Goal: Contribute content: Add original content to the website for others to see

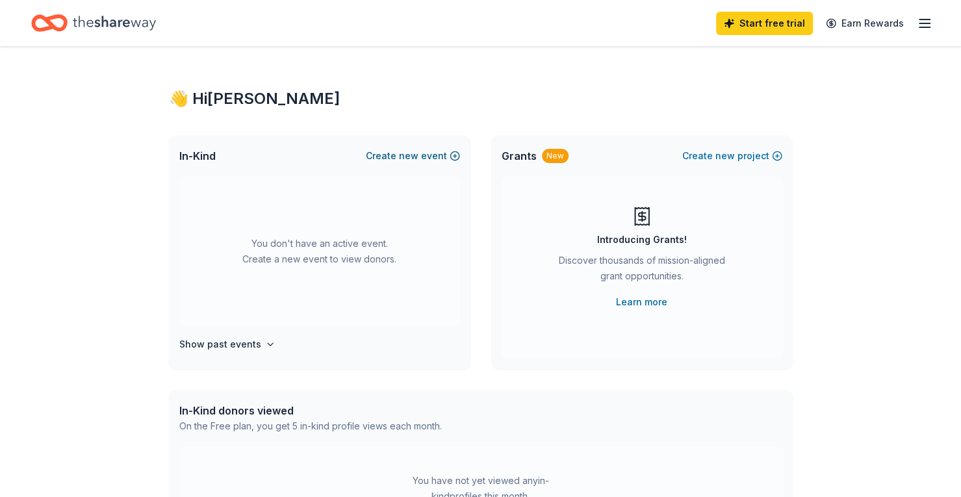
click at [408, 160] on span "new" at bounding box center [408, 156] width 19 height 16
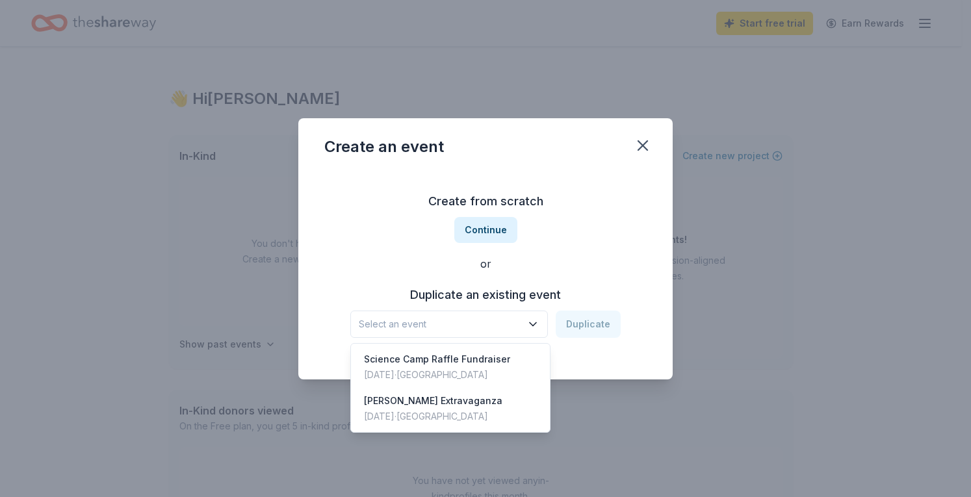
click at [503, 317] on span "Select an event" at bounding box center [440, 325] width 162 height 16
click at [502, 370] on div "[DATE] · [GEOGRAPHIC_DATA]" at bounding box center [437, 375] width 146 height 16
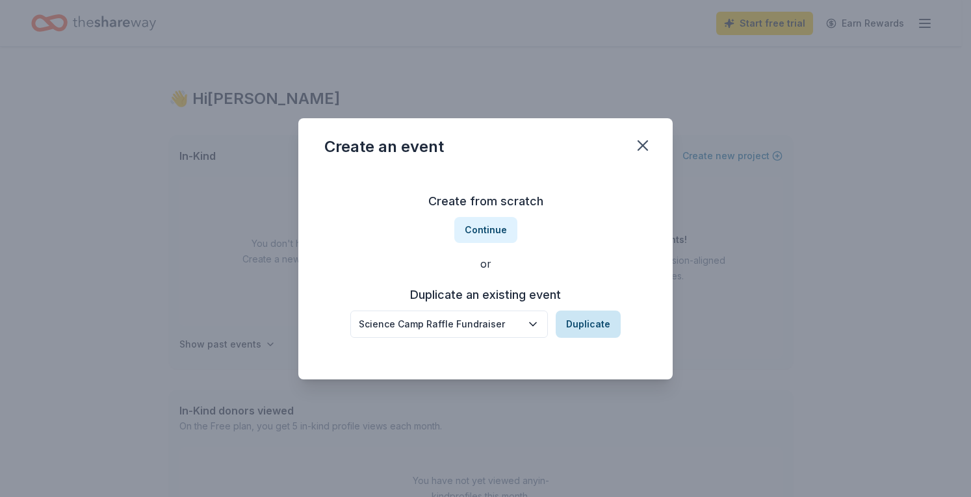
click at [598, 323] on button "Duplicate" at bounding box center [588, 324] width 65 height 27
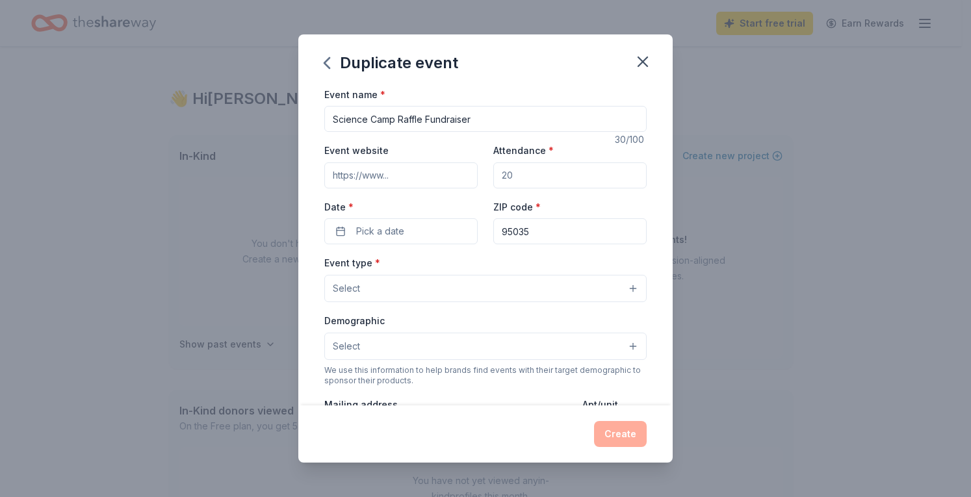
drag, startPoint x: 573, startPoint y: 177, endPoint x: 458, endPoint y: 175, distance: 115.1
click at [458, 175] on div "Event website Attendance * Date * Pick a date ZIP code * 95035" at bounding box center [485, 193] width 322 height 102
click at [563, 177] on input "Attendance *" at bounding box center [569, 175] width 153 height 26
type input "200"
click at [421, 230] on button "Pick a date" at bounding box center [400, 231] width 153 height 26
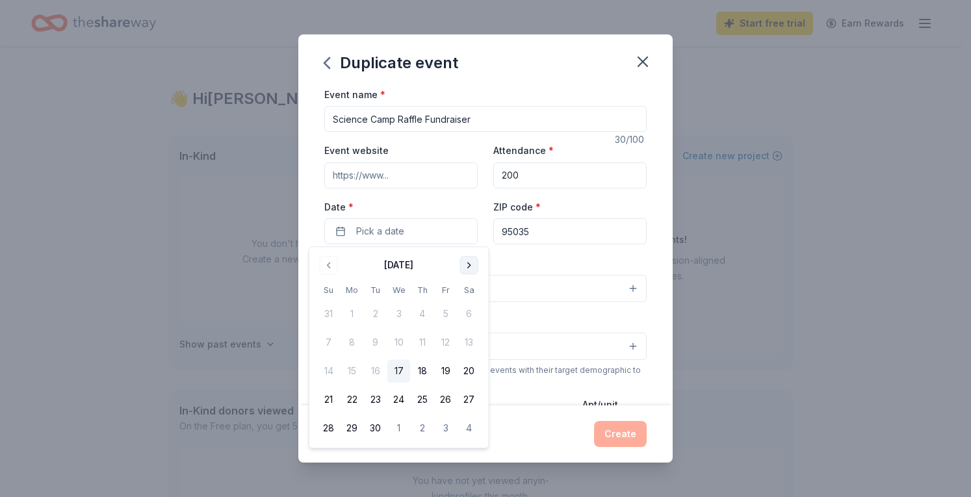
click at [471, 265] on button "Go to next month" at bounding box center [469, 265] width 18 height 18
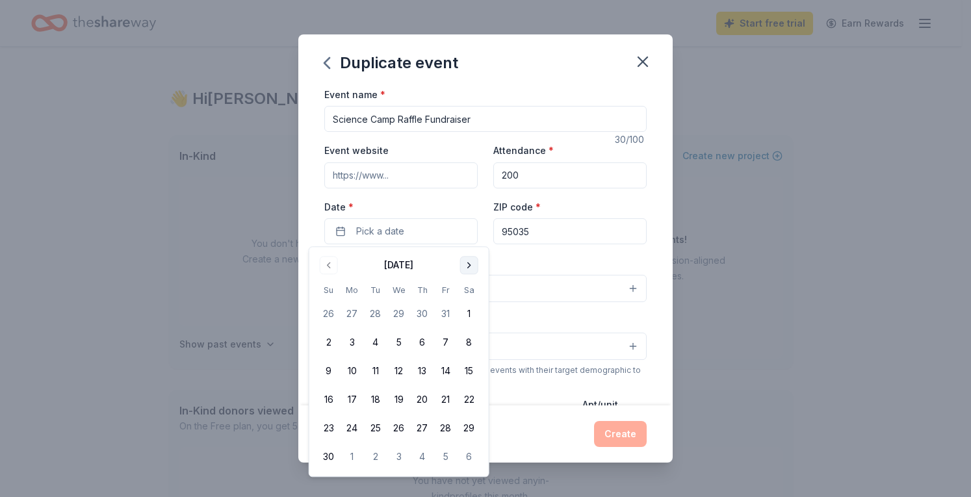
click at [471, 265] on button "Go to next month" at bounding box center [469, 265] width 18 height 18
click at [469, 266] on button "Go to next month" at bounding box center [469, 265] width 18 height 18
click at [370, 340] on button "6" at bounding box center [375, 342] width 23 height 23
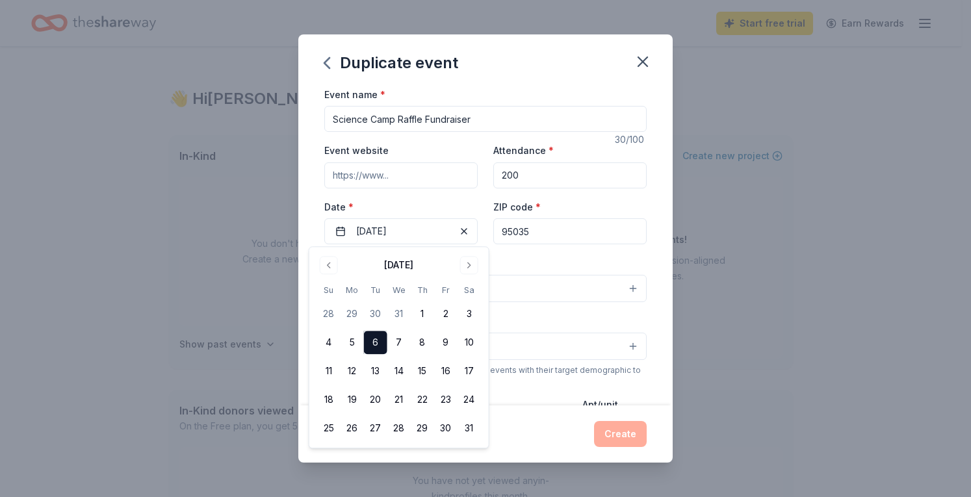
click at [476, 202] on div "Event website Attendance * 200 Date * 01/06/2026 ZIP code * 95035" at bounding box center [485, 193] width 322 height 102
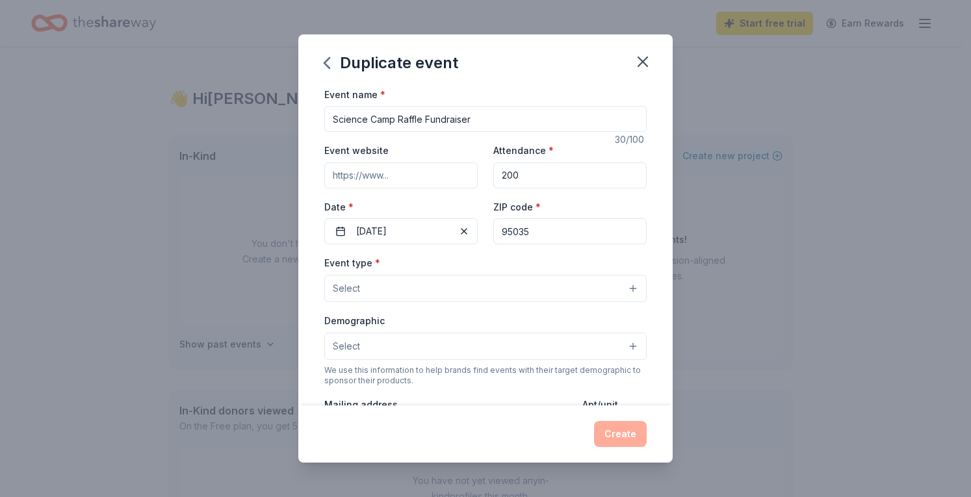
click at [448, 302] on div "Event type * Select Demographic Select We use this information to help brands f…" at bounding box center [485, 392] width 322 height 274
click at [460, 291] on button "Select" at bounding box center [485, 288] width 322 height 27
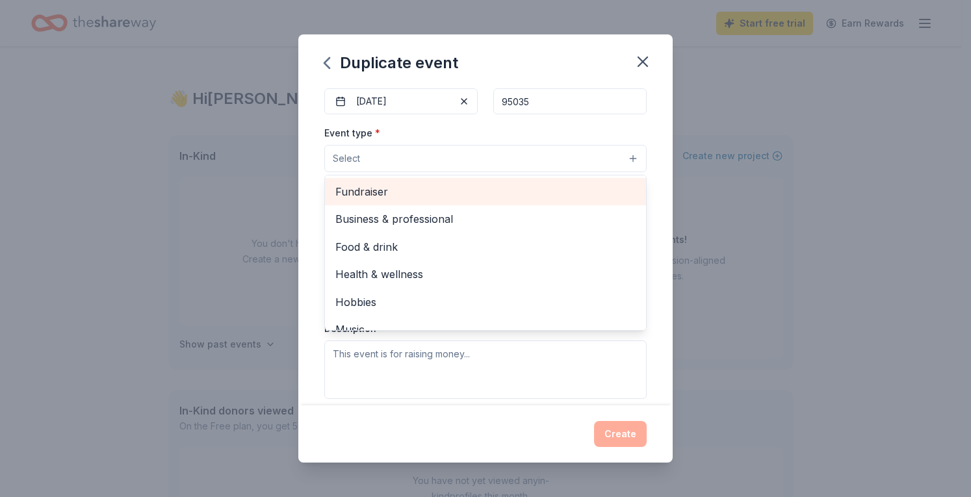
click at [468, 188] on span "Fundraiser" at bounding box center [485, 191] width 300 height 17
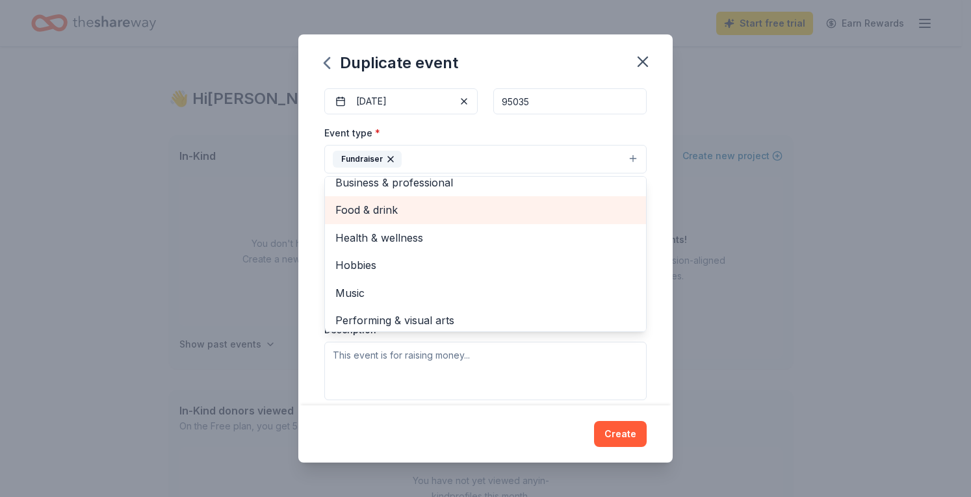
scroll to position [15, 0]
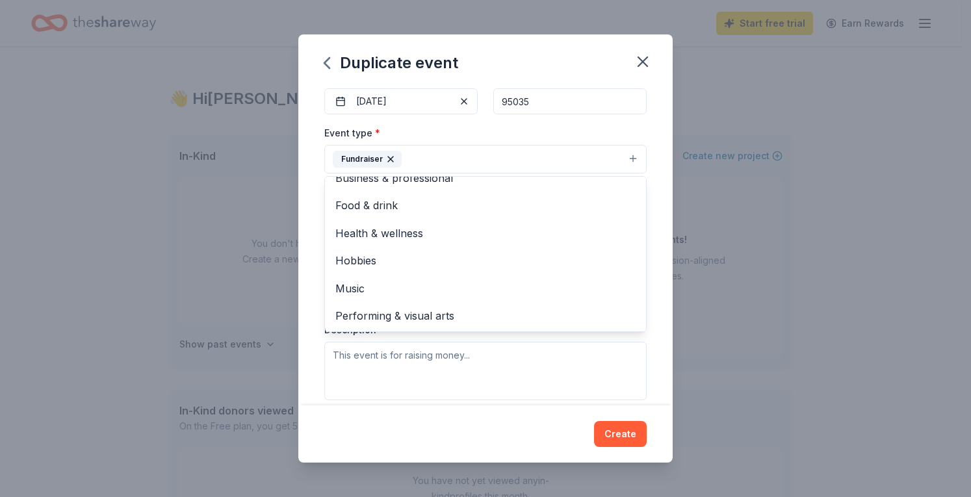
click at [313, 203] on div "Event name * Science Camp Raffle Fundraiser 30 /100 Event website Attendance * …" at bounding box center [485, 246] width 374 height 320
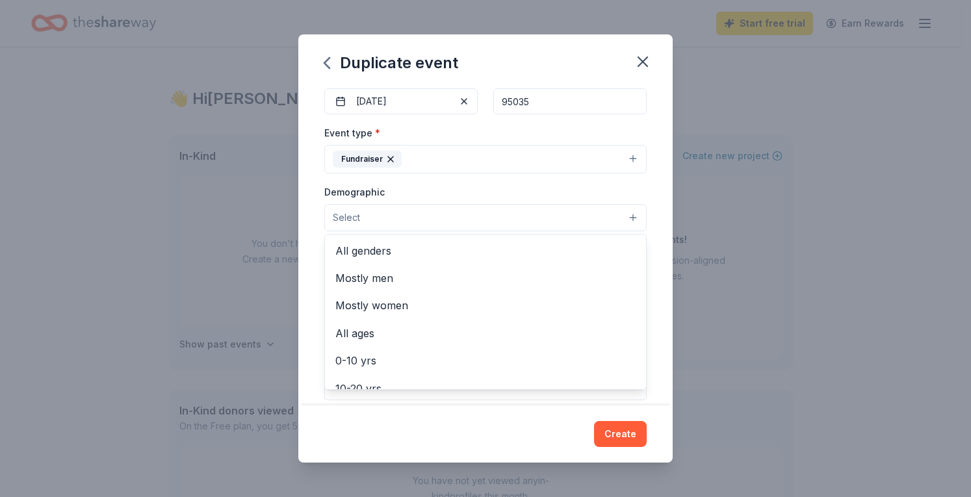
click at [515, 215] on button "Select" at bounding box center [485, 217] width 322 height 27
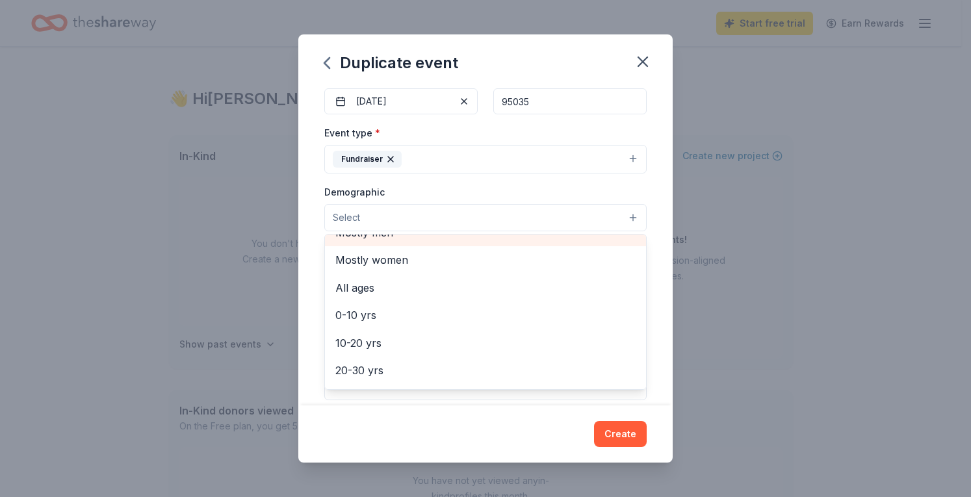
scroll to position [65, 0]
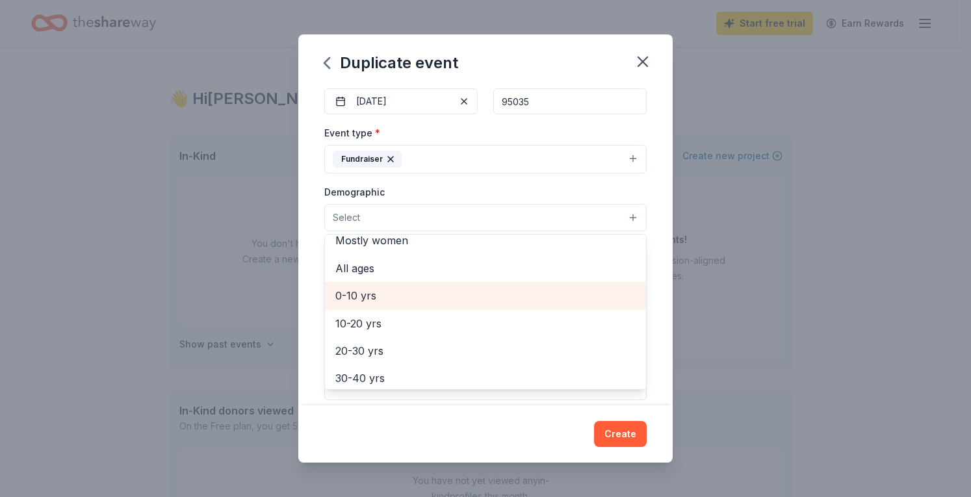
click at [505, 291] on span "0-10 yrs" at bounding box center [485, 295] width 300 height 17
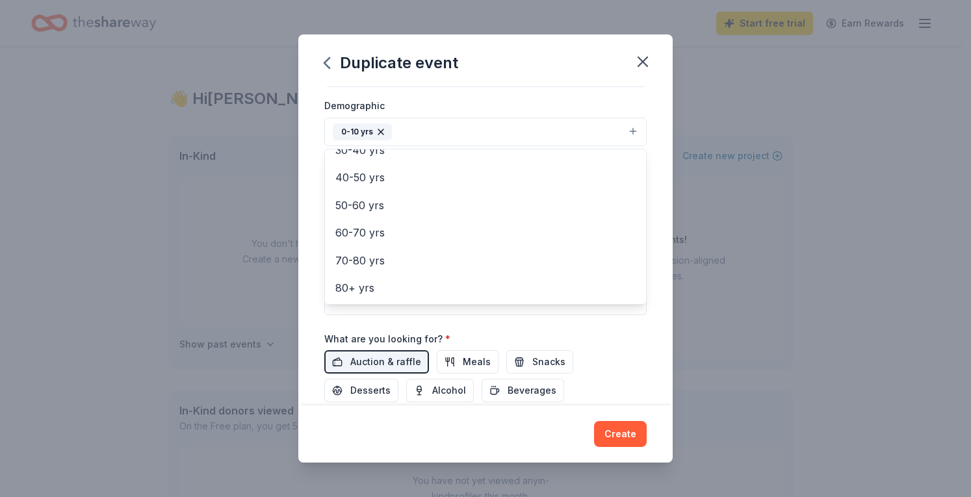
scroll to position [0, 0]
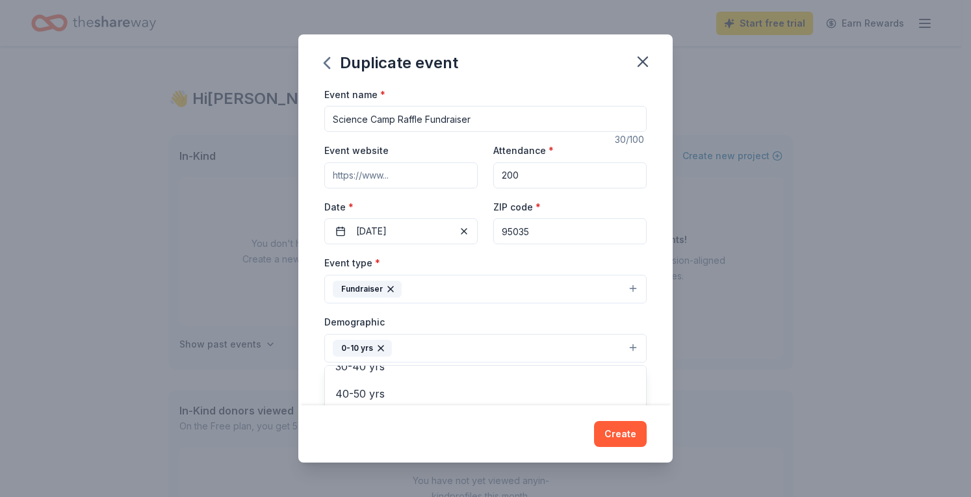
click at [312, 236] on div "Event name * Science Camp Raffle Fundraiser 30 /100 Event website Attendance * …" at bounding box center [485, 246] width 374 height 320
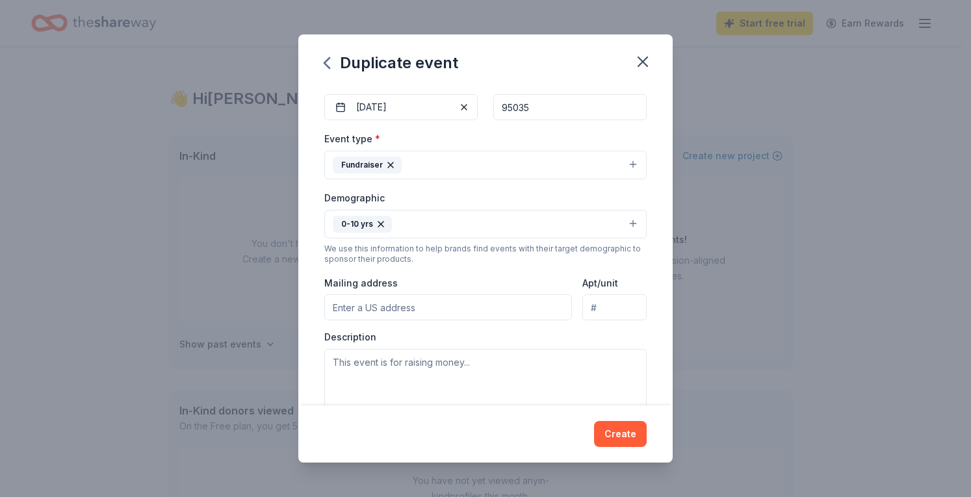
scroll to position [130, 0]
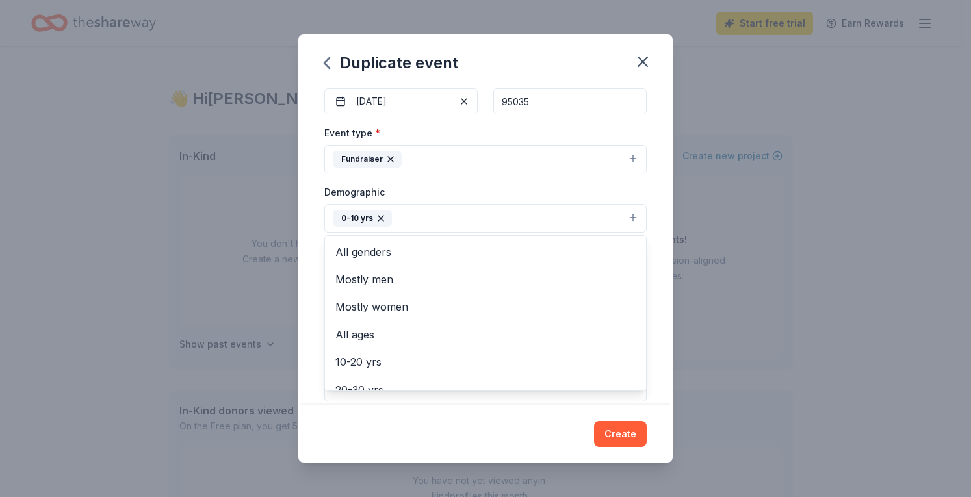
click at [485, 224] on button "0-10 yrs" at bounding box center [485, 218] width 322 height 29
click at [313, 234] on div "Event name * Science Camp Raffle Fundraiser 30 /100 Event website Attendance * …" at bounding box center [485, 246] width 374 height 320
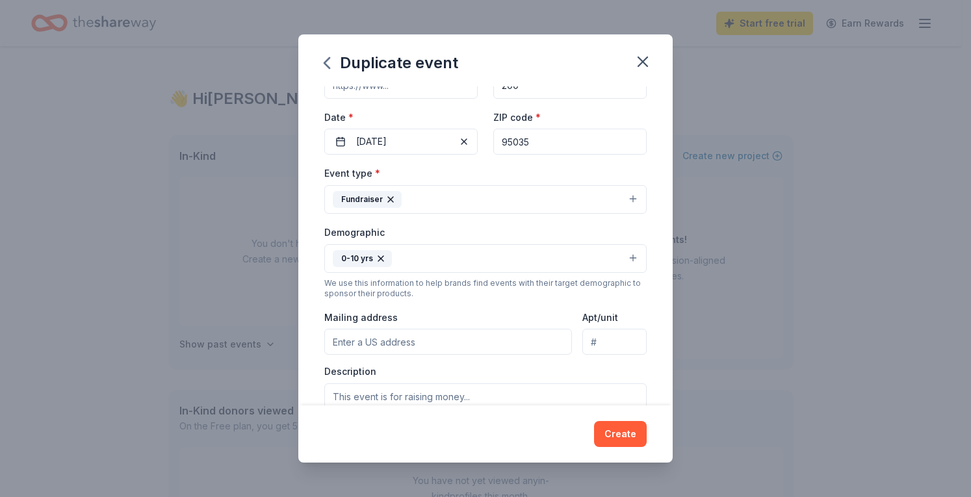
scroll to position [0, 0]
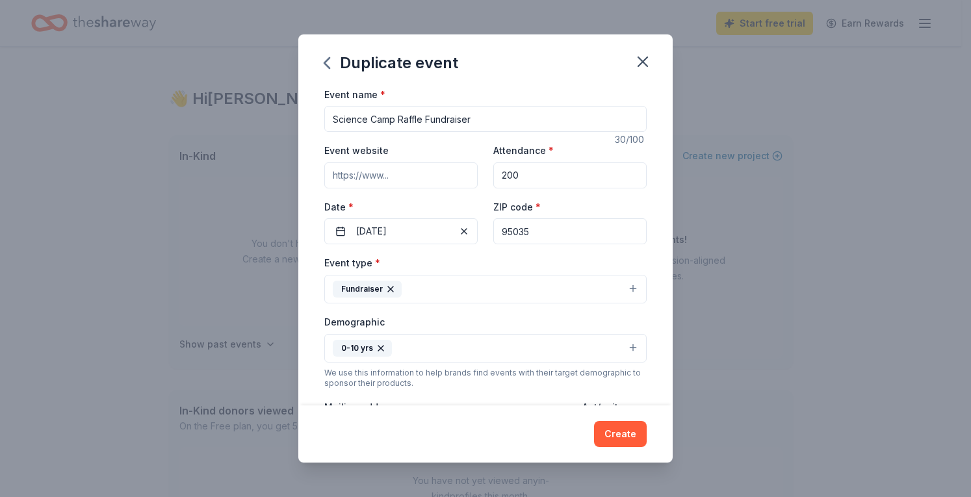
click at [500, 88] on div "Event name * Science Camp Raffle Fundraiser" at bounding box center [485, 109] width 322 height 46
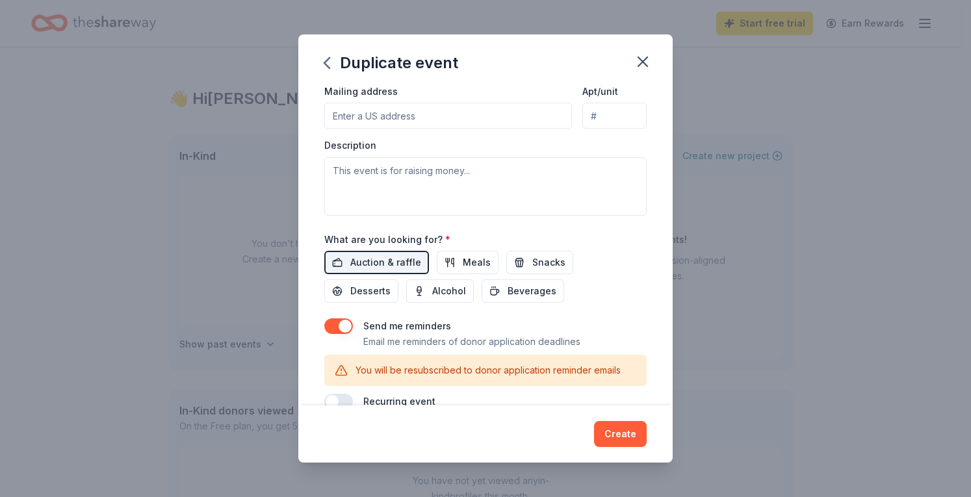
scroll to position [220, 0]
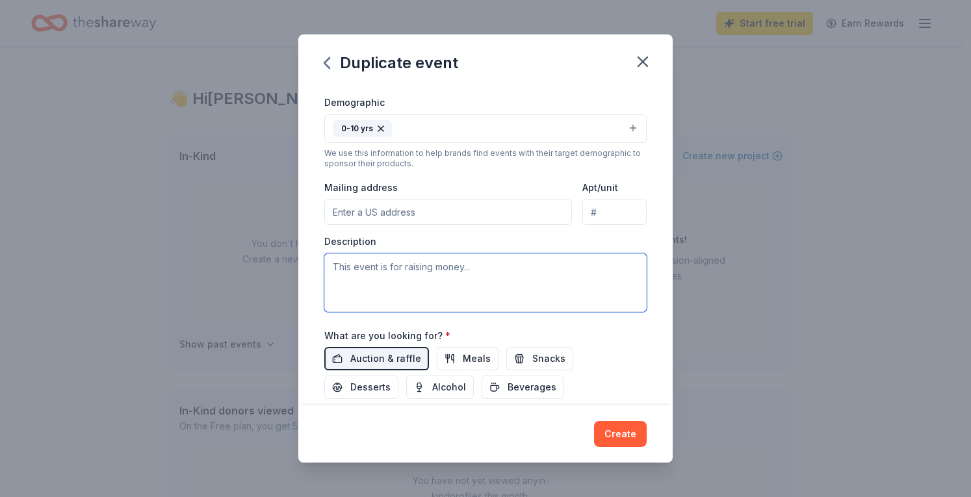
click at [432, 278] on textarea at bounding box center [485, 282] width 322 height 58
click at [524, 264] on textarea at bounding box center [485, 282] width 322 height 58
paste textarea "Money raised will be used to pay for our annual science camp field trip where s…"
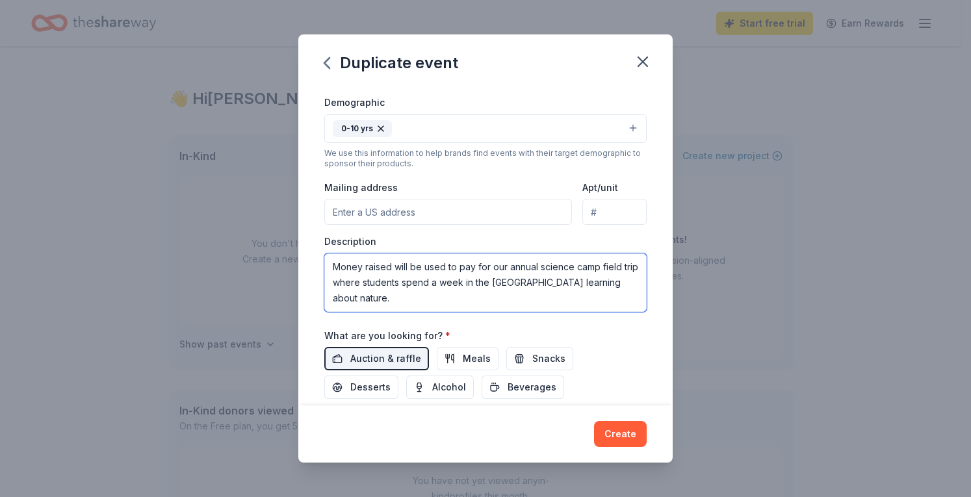
click at [481, 300] on textarea "Money raised will be used to pay for our annual science camp field trip where s…" at bounding box center [485, 282] width 322 height 58
click at [441, 297] on textarea "Money raised will be used to pay for our annual science camp field trip where s…" at bounding box center [485, 282] width 322 height 58
click at [454, 298] on textarea "Money raised will be used to pay for our annual science camp field trip where s…" at bounding box center [485, 282] width 322 height 58
click at [455, 300] on textarea "Money raised will be used to pay for our annual science camp field trip where s…" at bounding box center [485, 282] width 322 height 58
click at [476, 296] on textarea "Money raised will be used to pay for our annual science camp field trip where s…" at bounding box center [485, 282] width 322 height 58
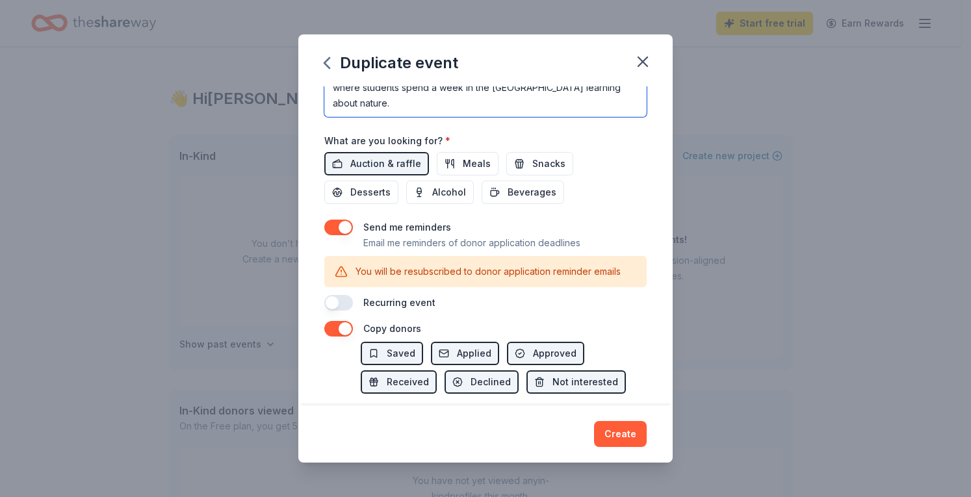
scroll to position [350, 0]
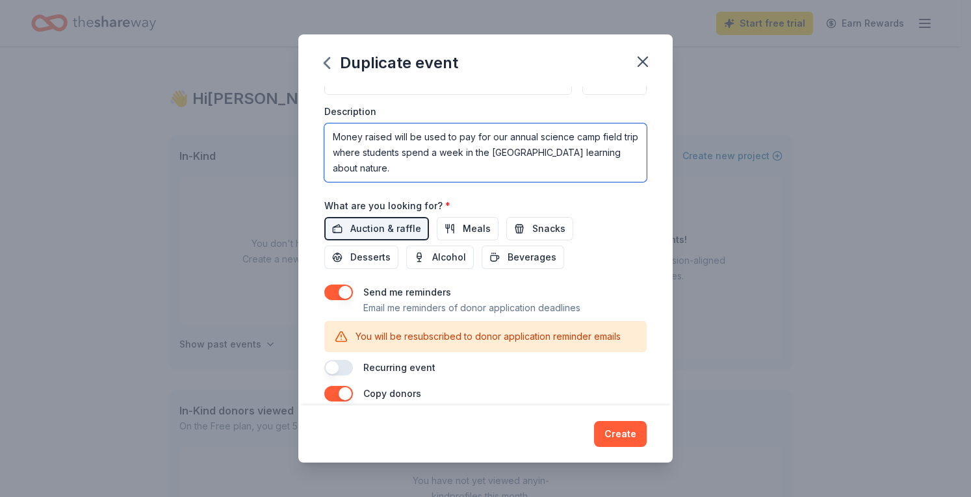
type textarea "Money raised will be used to pay for our annual science camp field trip where s…"
click at [344, 287] on button "button" at bounding box center [338, 293] width 29 height 16
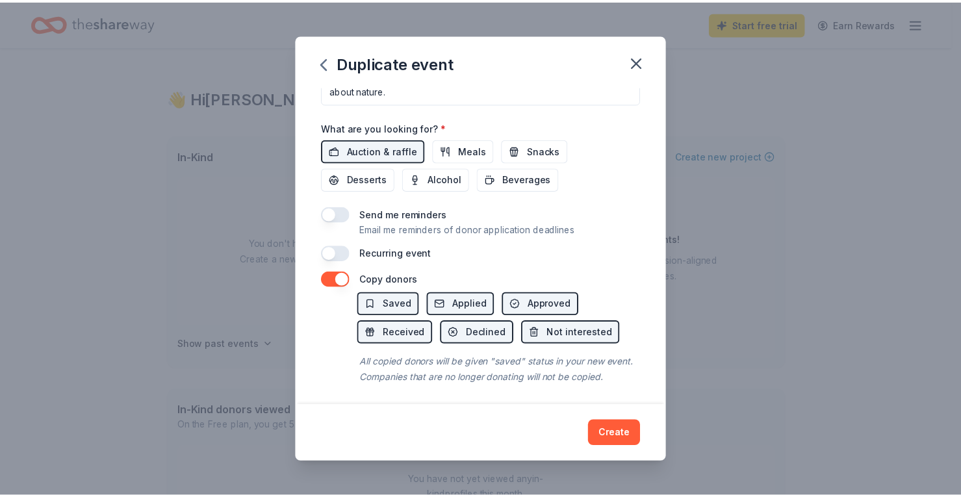
scroll to position [443, 0]
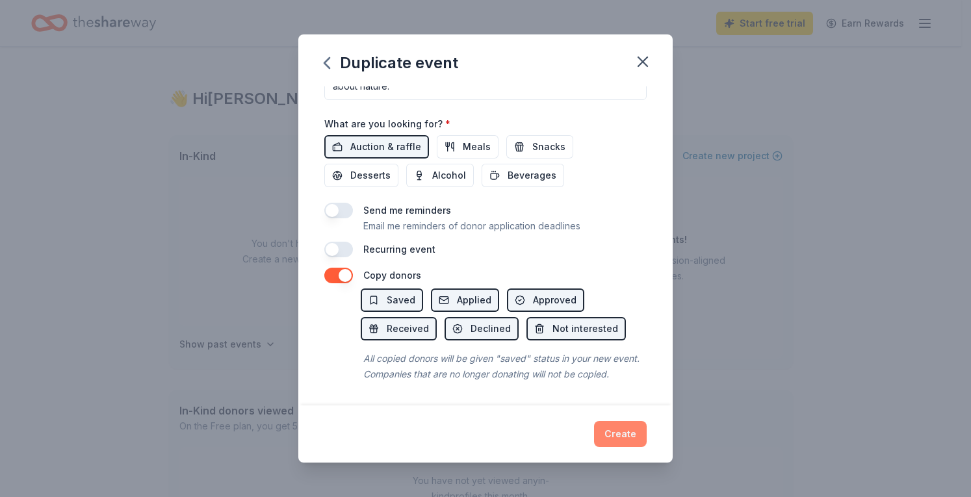
click at [621, 433] on button "Create" at bounding box center [620, 434] width 53 height 26
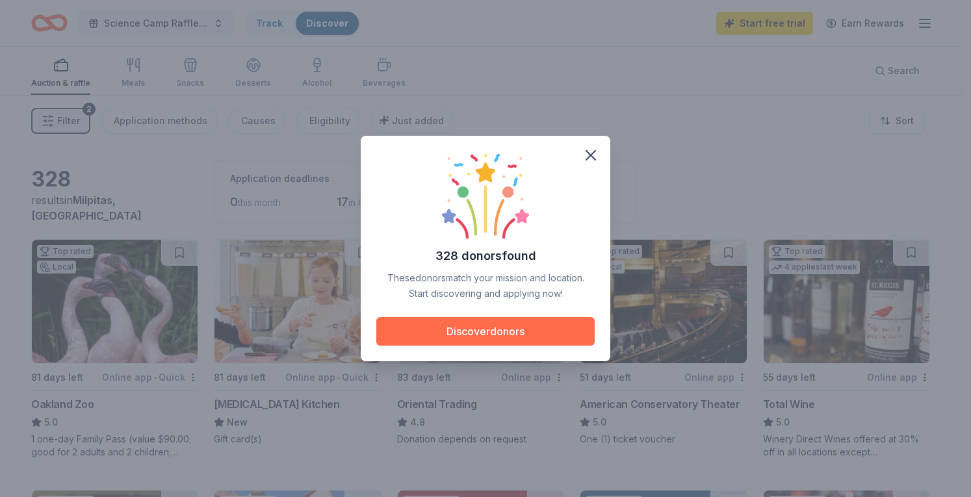
click at [524, 331] on button "Discover donors" at bounding box center [485, 331] width 218 height 29
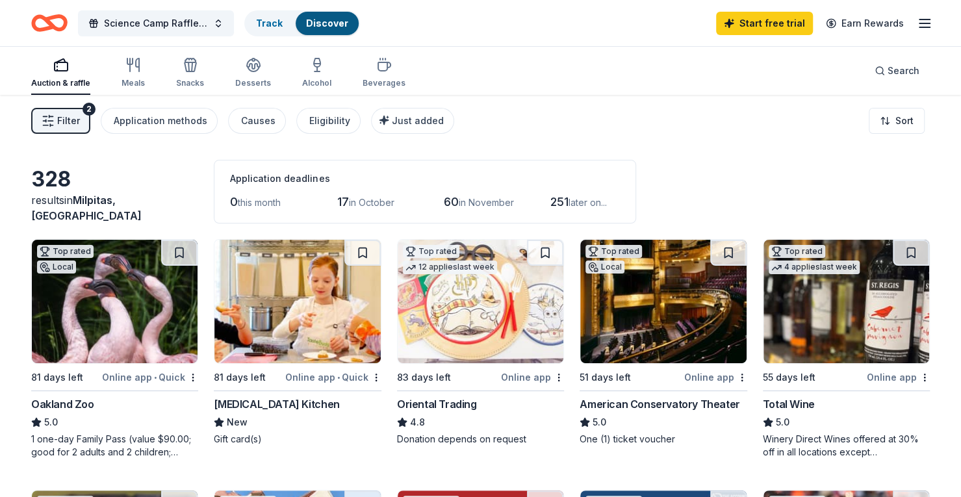
click at [123, 315] on img at bounding box center [115, 301] width 166 height 123
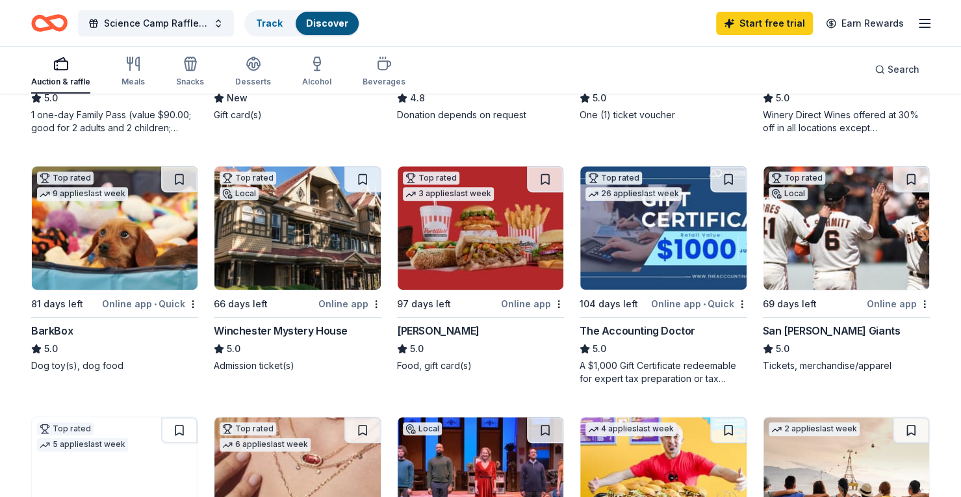
scroll to position [325, 0]
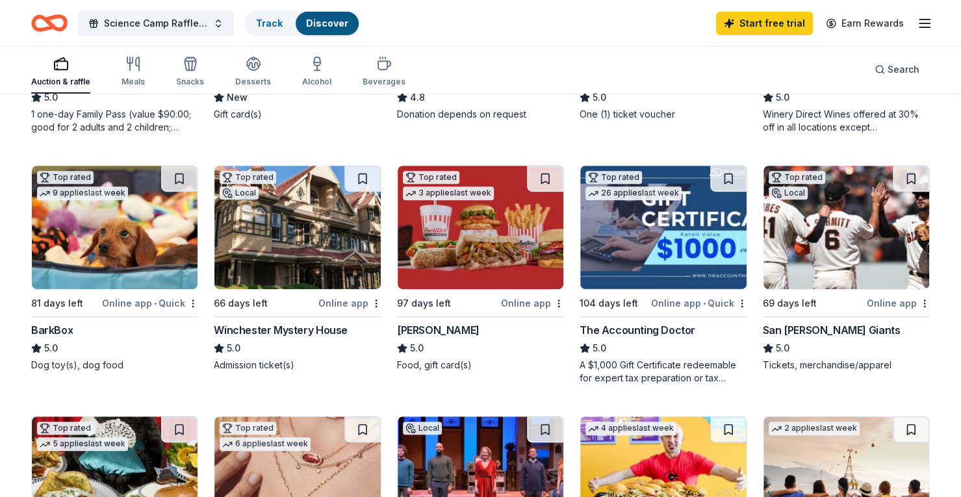
click at [299, 216] on img at bounding box center [297, 227] width 166 height 123
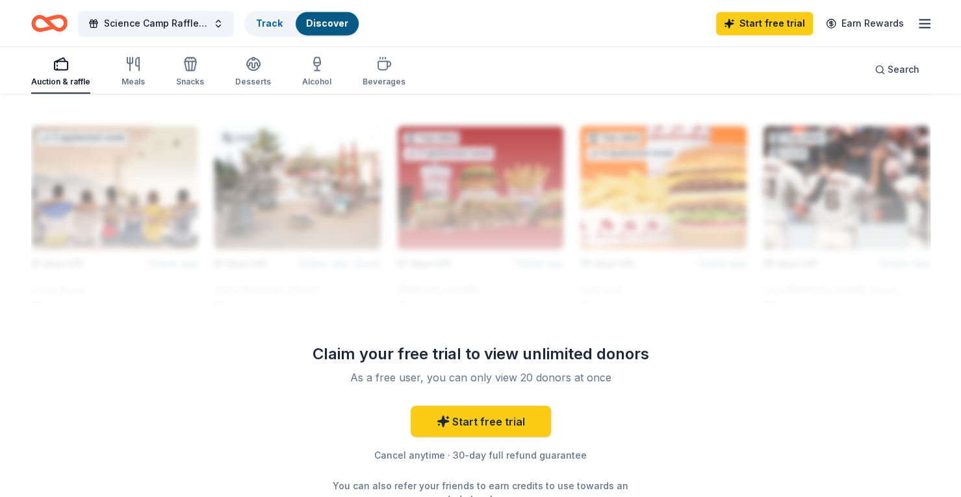
scroll to position [1170, 0]
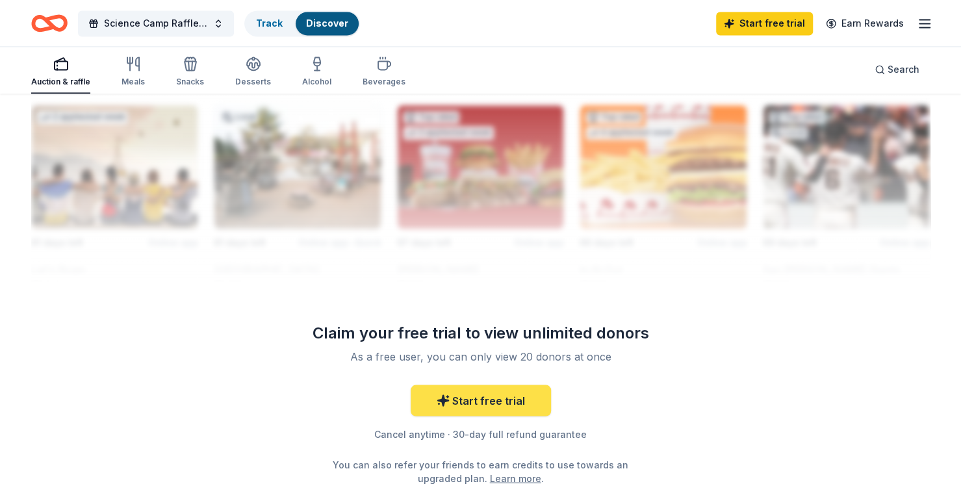
click at [489, 402] on link "Start free trial" at bounding box center [481, 400] width 140 height 31
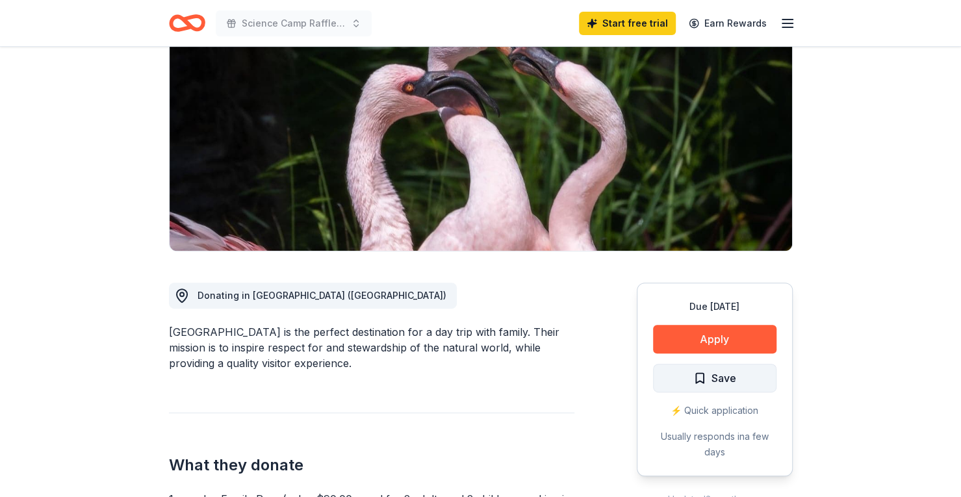
scroll to position [260, 0]
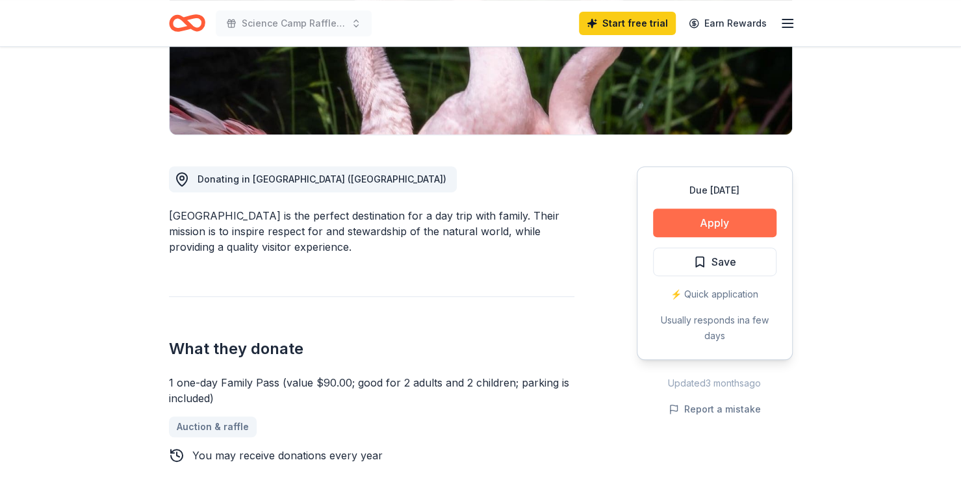
click at [727, 226] on button "Apply" at bounding box center [714, 223] width 123 height 29
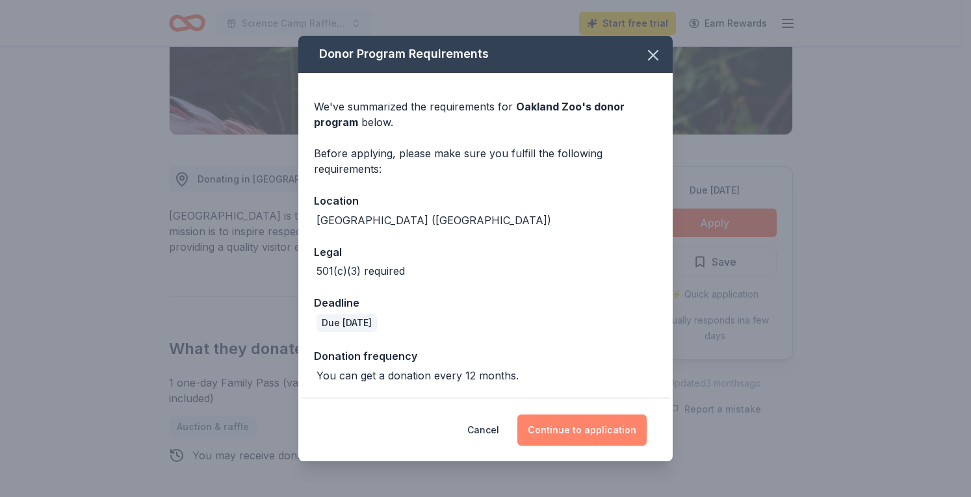
click at [602, 430] on button "Continue to application" at bounding box center [581, 430] width 129 height 31
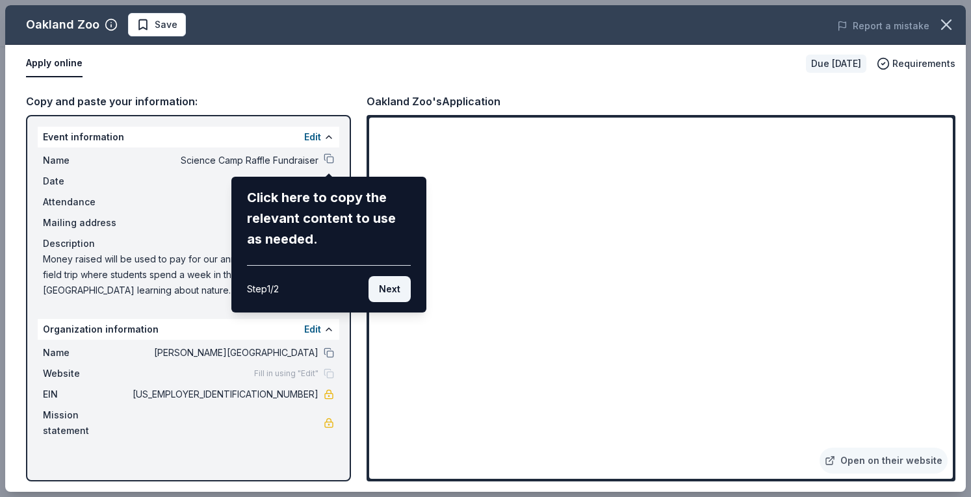
click at [406, 289] on button "Next" at bounding box center [390, 289] width 42 height 26
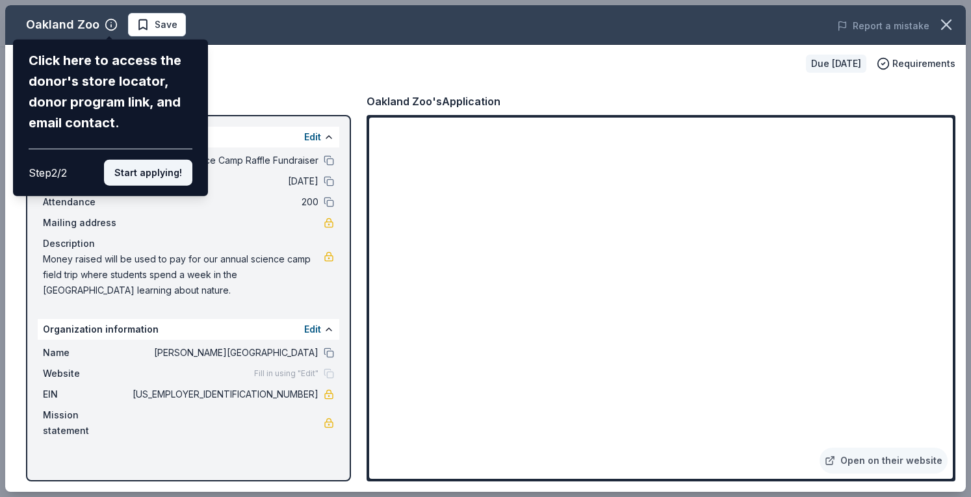
click at [162, 172] on button "Start applying!" at bounding box center [148, 173] width 88 height 26
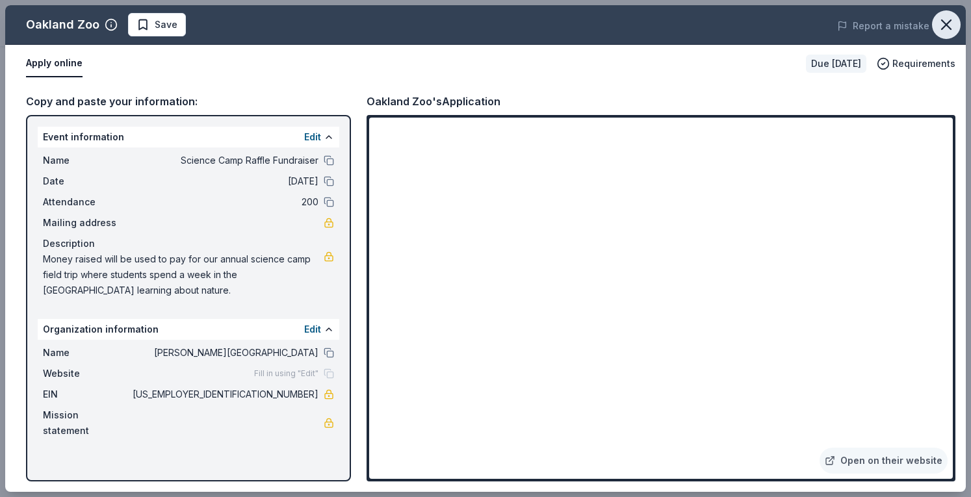
click at [946, 28] on icon "button" at bounding box center [946, 25] width 18 height 18
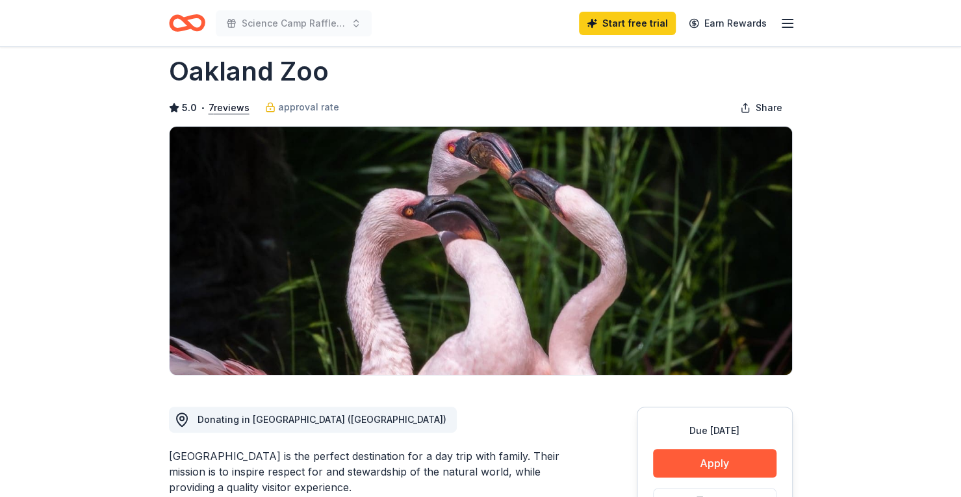
scroll to position [0, 0]
